Goal: Task Accomplishment & Management: Use online tool/utility

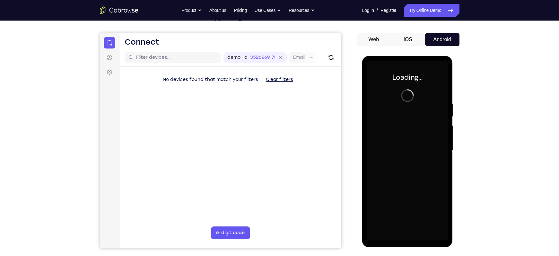
scroll to position [1, 0]
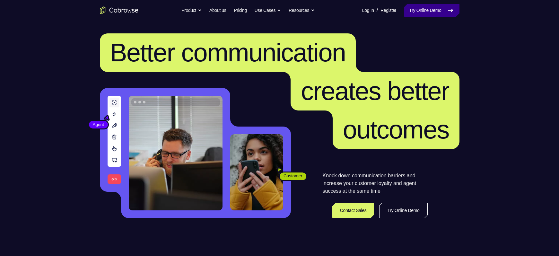
click at [435, 13] on link "Try Online Demo" at bounding box center [431, 10] width 55 height 13
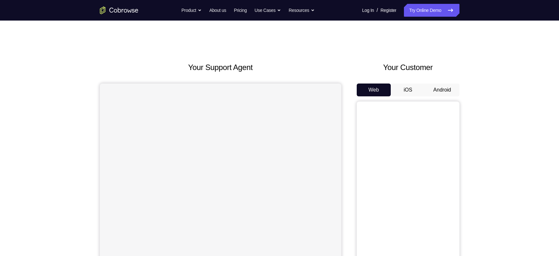
click at [444, 88] on button "Android" at bounding box center [442, 90] width 34 height 13
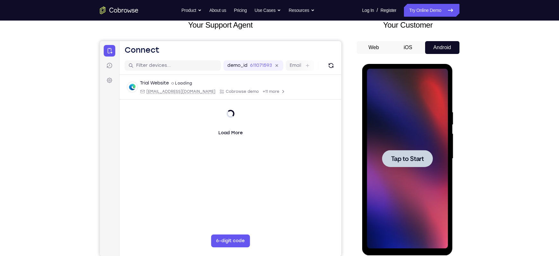
click at [407, 158] on span "Tap to Start" at bounding box center [407, 158] width 33 height 6
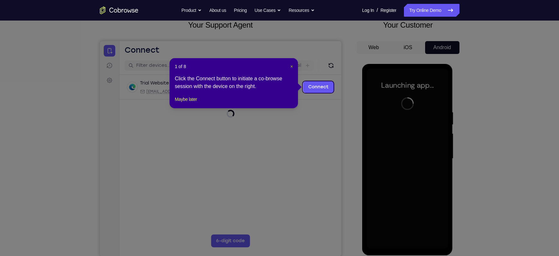
click at [291, 66] on span "×" at bounding box center [291, 66] width 3 height 5
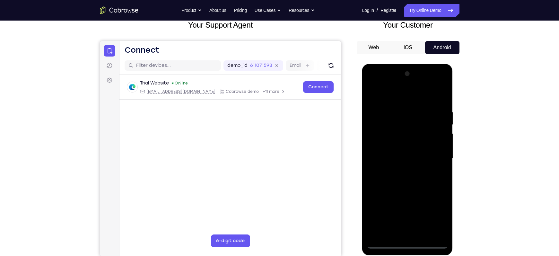
scroll to position [65, 0]
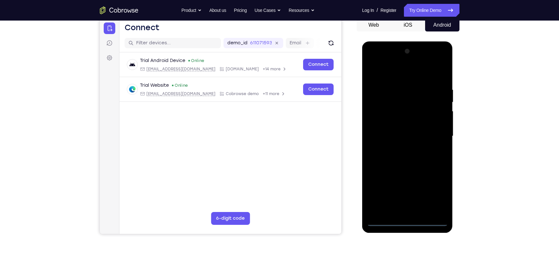
click at [406, 221] on div at bounding box center [407, 136] width 81 height 180
click at [436, 198] on div at bounding box center [407, 136] width 81 height 180
click at [391, 113] on div at bounding box center [407, 136] width 81 height 180
click at [384, 75] on div at bounding box center [407, 136] width 81 height 180
click at [437, 131] on div at bounding box center [407, 136] width 81 height 180
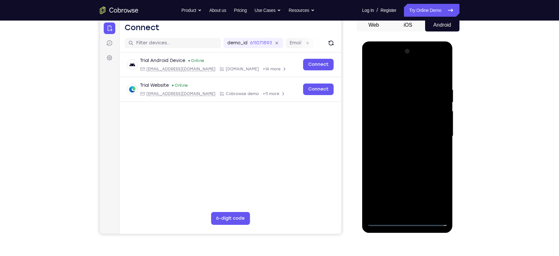
click at [402, 149] on div at bounding box center [407, 136] width 81 height 180
click at [390, 129] on div at bounding box center [407, 136] width 81 height 180
click at [376, 124] on div at bounding box center [407, 136] width 81 height 180
click at [379, 139] on div at bounding box center [407, 136] width 81 height 180
click at [382, 161] on div at bounding box center [407, 136] width 81 height 180
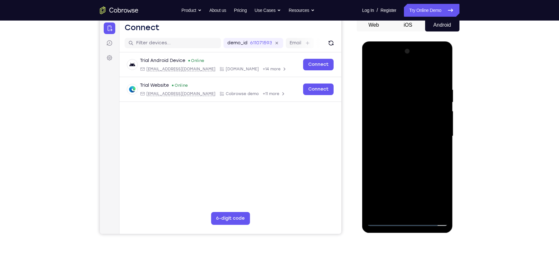
click at [415, 157] on div at bounding box center [407, 136] width 81 height 180
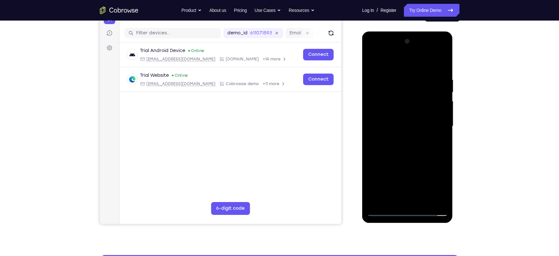
scroll to position [75, 0]
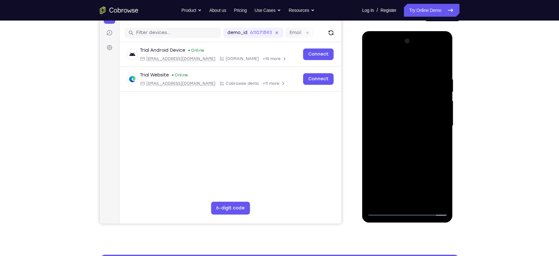
click at [421, 154] on div at bounding box center [407, 126] width 81 height 180
drag, startPoint x: 425, startPoint y: 168, endPoint x: 424, endPoint y: 149, distance: 19.3
click at [424, 149] on div at bounding box center [407, 126] width 81 height 180
drag, startPoint x: 420, startPoint y: 162, endPoint x: 418, endPoint y: 147, distance: 14.6
click at [418, 147] on div at bounding box center [407, 126] width 81 height 180
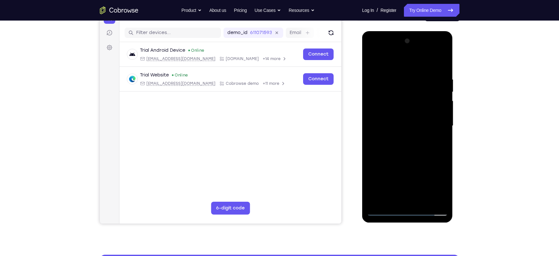
drag, startPoint x: 418, startPoint y: 147, endPoint x: 414, endPoint y: 134, distance: 13.6
click at [414, 134] on div at bounding box center [407, 126] width 81 height 180
click at [402, 177] on div at bounding box center [407, 126] width 81 height 180
click at [381, 181] on div at bounding box center [407, 126] width 81 height 180
drag, startPoint x: 407, startPoint y: 163, endPoint x: 407, endPoint y: 148, distance: 15.8
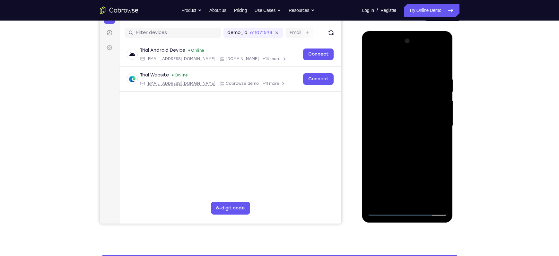
click at [407, 148] on div at bounding box center [407, 126] width 81 height 180
click at [382, 151] on div at bounding box center [407, 126] width 81 height 180
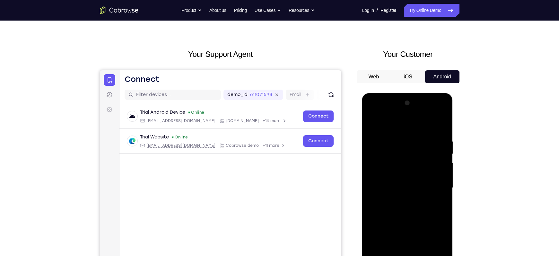
scroll to position [13, 0]
click at [376, 124] on div at bounding box center [407, 188] width 81 height 180
drag, startPoint x: 410, startPoint y: 152, endPoint x: 415, endPoint y: 187, distance: 35.1
click at [415, 187] on div at bounding box center [407, 188] width 81 height 180
click at [443, 124] on div at bounding box center [407, 188] width 81 height 180
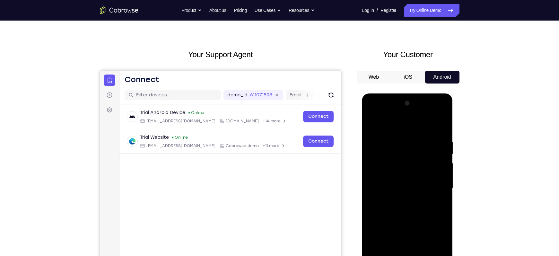
drag, startPoint x: 413, startPoint y: 144, endPoint x: 409, endPoint y: 131, distance: 13.1
click at [409, 131] on div at bounding box center [407, 188] width 81 height 180
click at [392, 145] on div at bounding box center [407, 188] width 81 height 180
drag, startPoint x: 416, startPoint y: 162, endPoint x: 413, endPoint y: 146, distance: 15.6
click at [413, 146] on div at bounding box center [407, 188] width 81 height 180
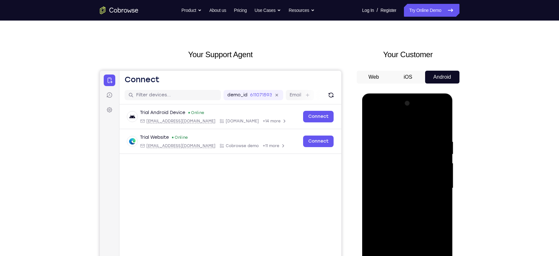
click at [374, 122] on div at bounding box center [407, 188] width 81 height 180
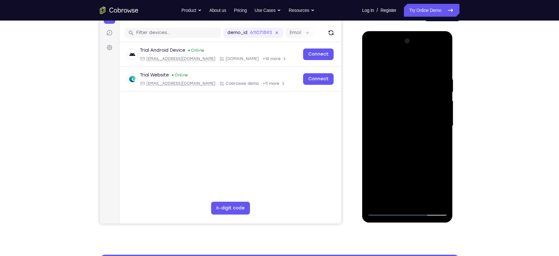
scroll to position [76, 0]
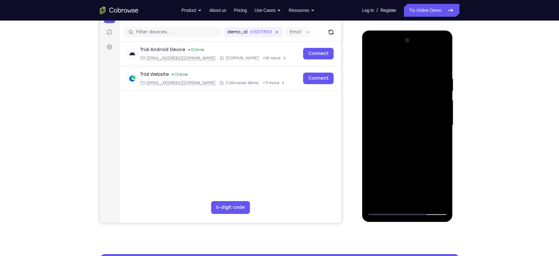
click at [423, 199] on div at bounding box center [407, 125] width 81 height 180
click at [407, 159] on div at bounding box center [407, 125] width 81 height 180
drag, startPoint x: 407, startPoint y: 159, endPoint x: 408, endPoint y: 170, distance: 11.3
click at [408, 170] on div at bounding box center [407, 125] width 81 height 180
drag, startPoint x: 408, startPoint y: 170, endPoint x: 411, endPoint y: 230, distance: 60.1
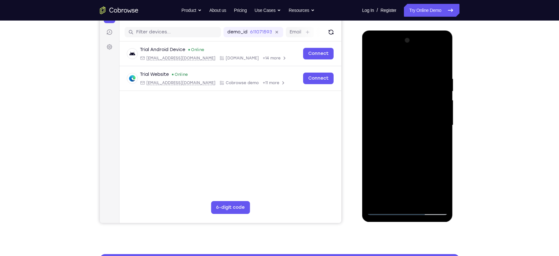
click at [411, 223] on html "Online web based iOS Simulators and Android Emulators. Run iPhone, iPad, Mobile…" at bounding box center [408, 127] width 92 height 193
click at [385, 210] on div at bounding box center [407, 125] width 81 height 180
click at [377, 199] on div at bounding box center [407, 125] width 81 height 180
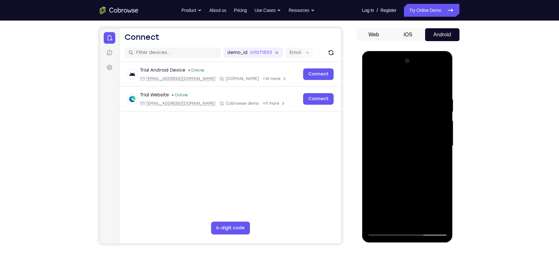
click at [403, 88] on div at bounding box center [407, 146] width 81 height 180
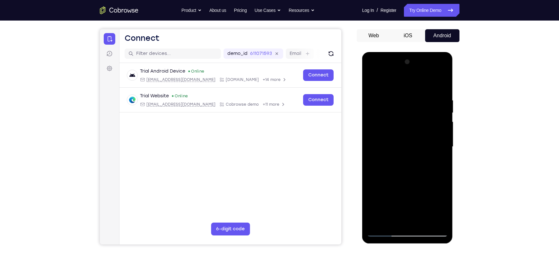
drag, startPoint x: 423, startPoint y: 124, endPoint x: 404, endPoint y: 122, distance: 19.3
click at [404, 122] on div at bounding box center [407, 147] width 81 height 180
click at [440, 86] on div at bounding box center [407, 147] width 81 height 180
drag, startPoint x: 439, startPoint y: 98, endPoint x: 383, endPoint y: 104, distance: 56.2
click at [383, 104] on div at bounding box center [407, 147] width 81 height 180
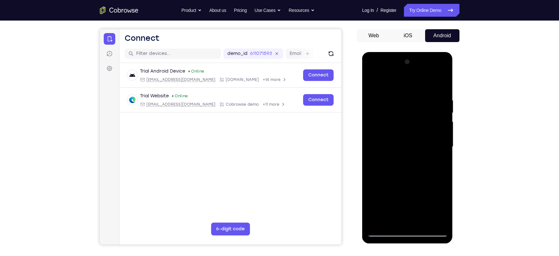
drag, startPoint x: 407, startPoint y: 149, endPoint x: 400, endPoint y: 136, distance: 14.9
click at [400, 136] on div at bounding box center [407, 147] width 81 height 180
click at [373, 102] on div at bounding box center [407, 147] width 81 height 180
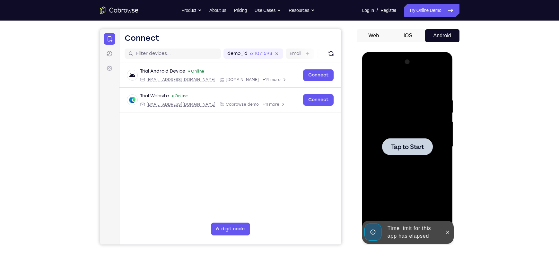
drag, startPoint x: 424, startPoint y: 142, endPoint x: 419, endPoint y: 114, distance: 28.0
click at [419, 114] on div "Tap to Start" at bounding box center [407, 147] width 81 height 180
